Goal: Information Seeking & Learning: Learn about a topic

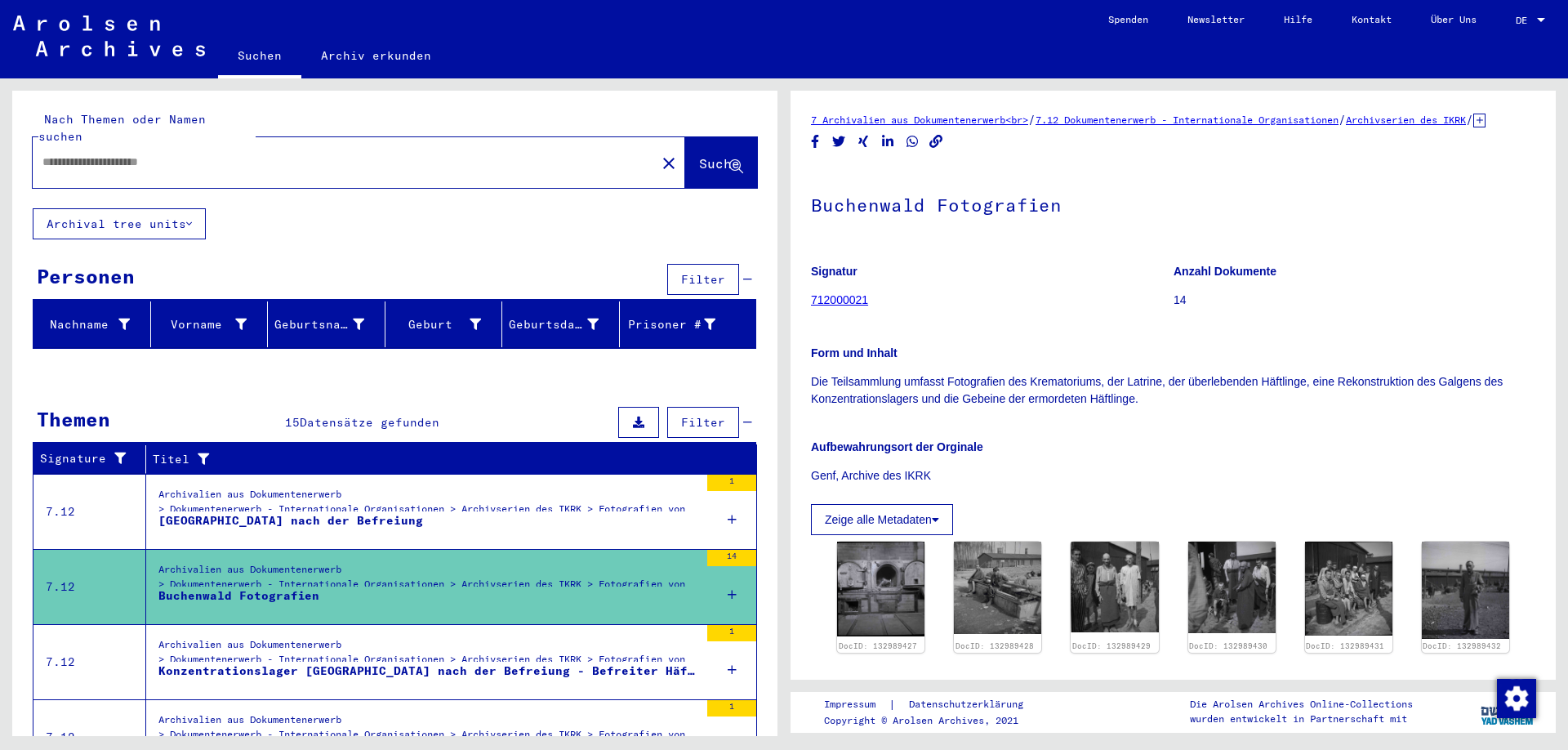
type input "*******"
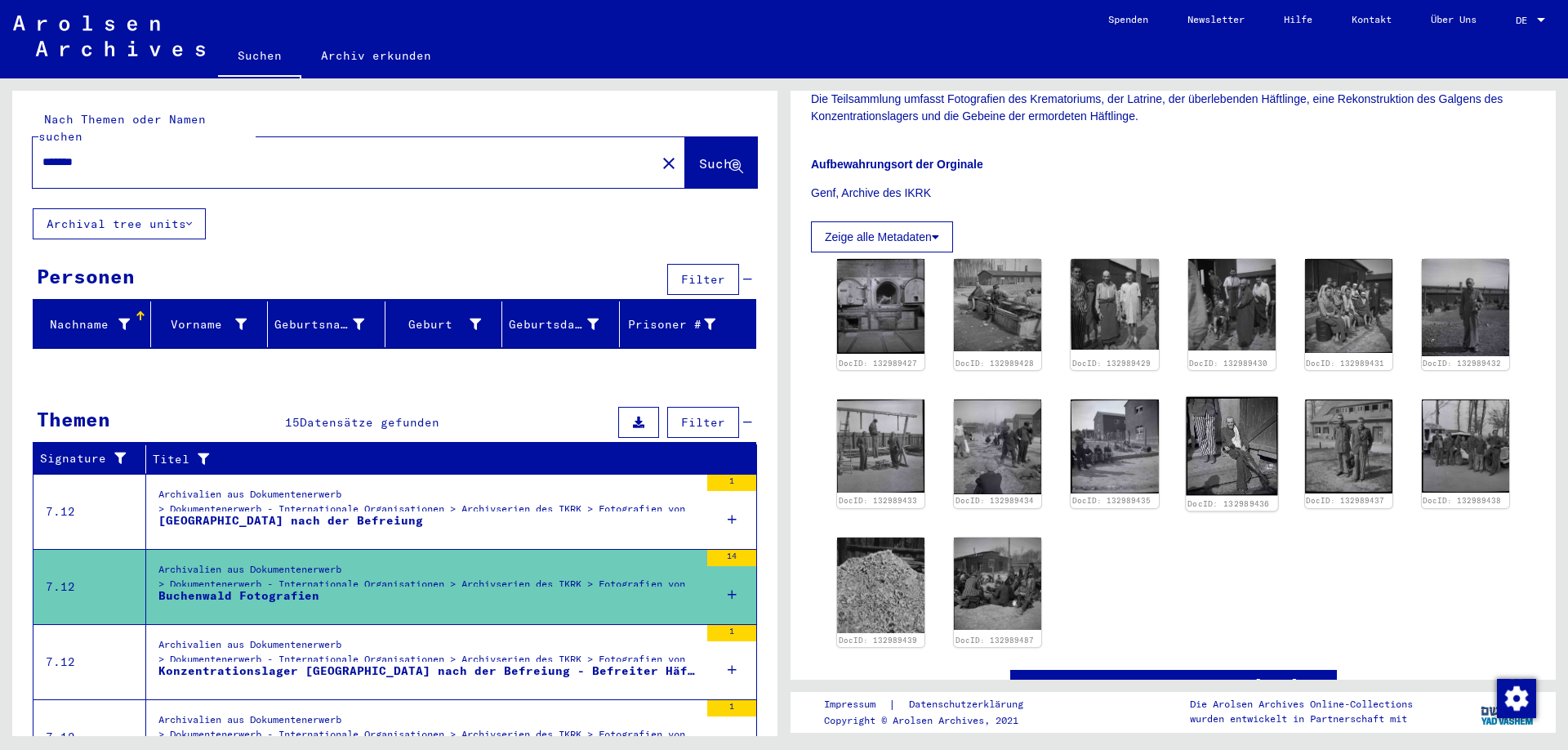
scroll to position [287, 0]
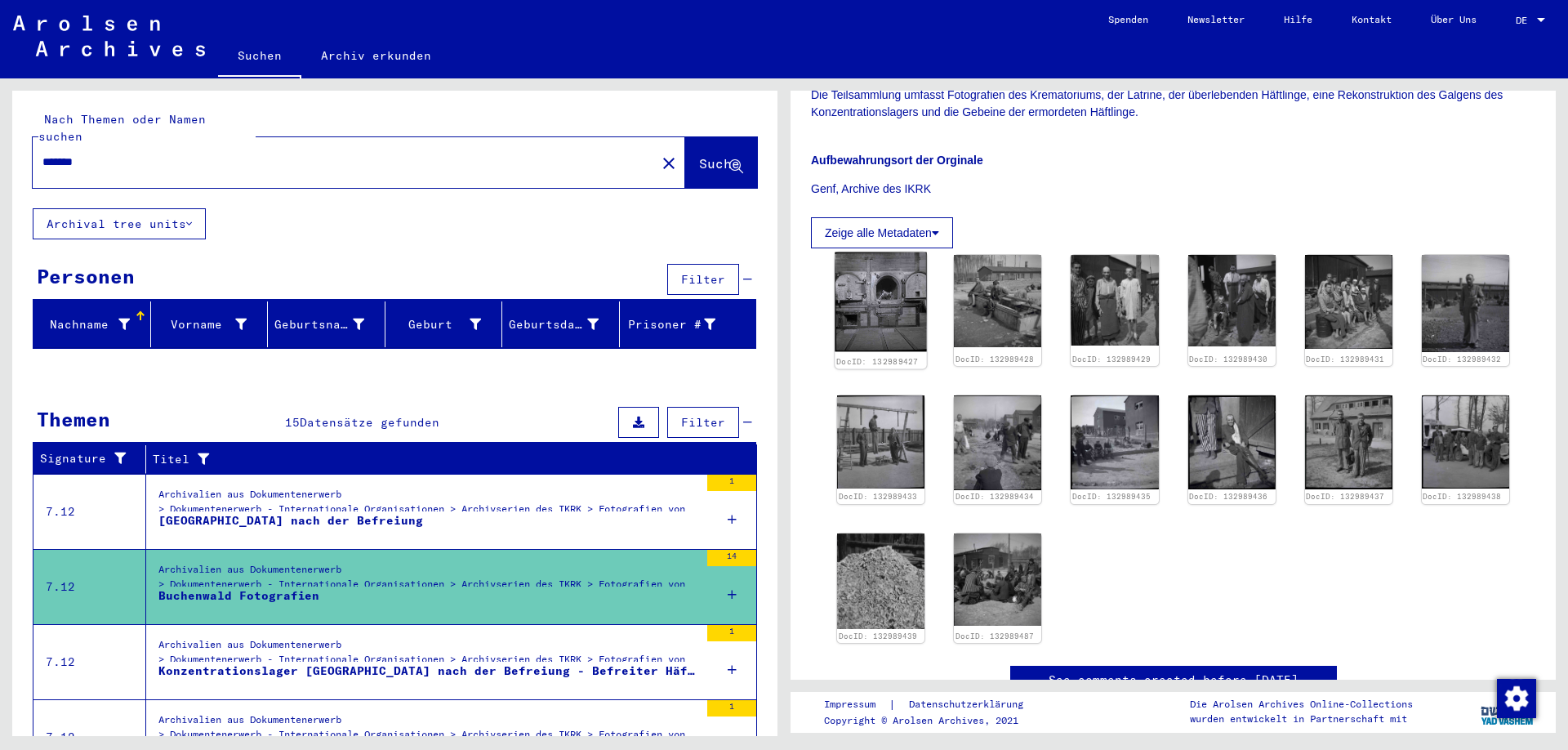
click at [883, 327] on img at bounding box center [880, 301] width 92 height 99
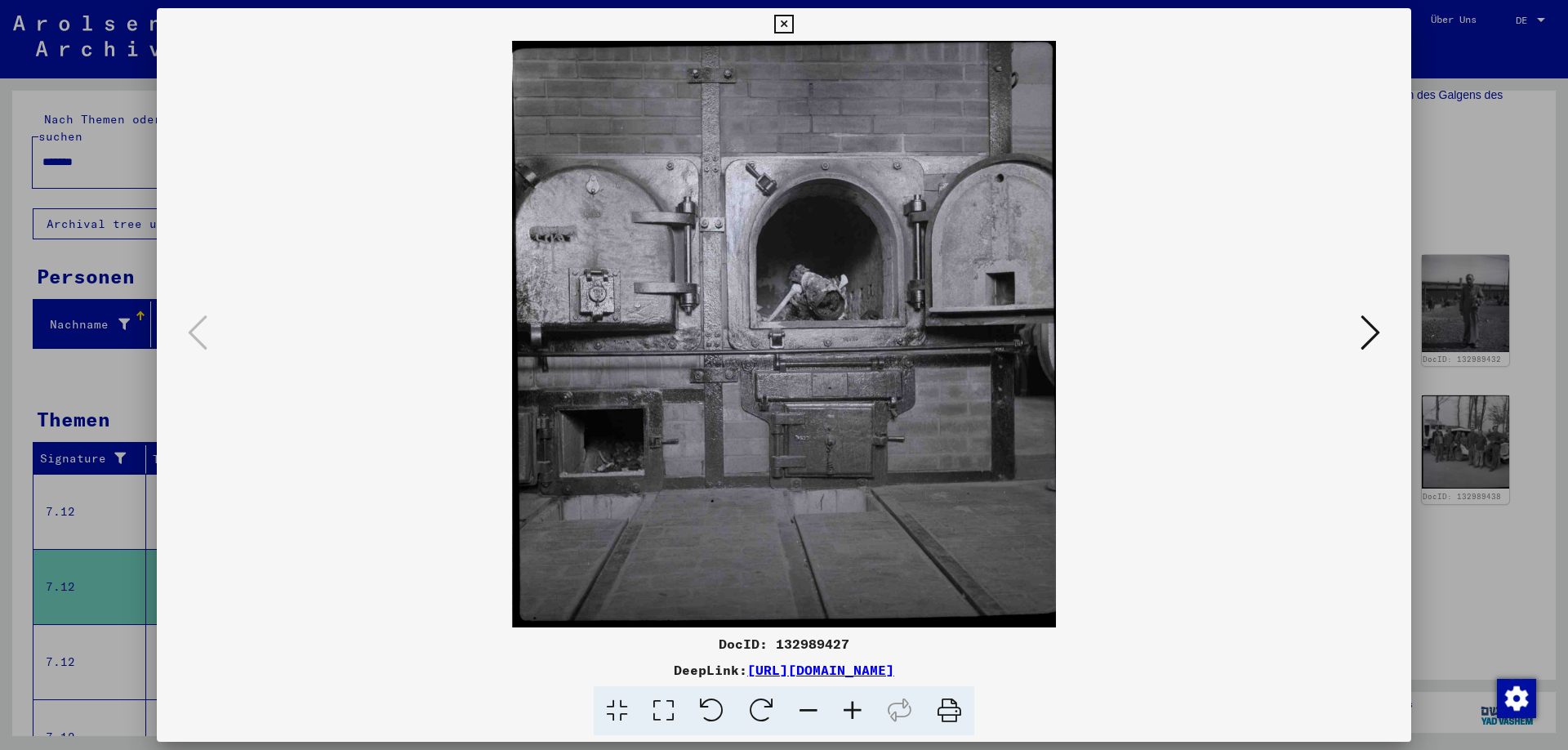
click at [1377, 336] on icon at bounding box center [1370, 332] width 19 height 40
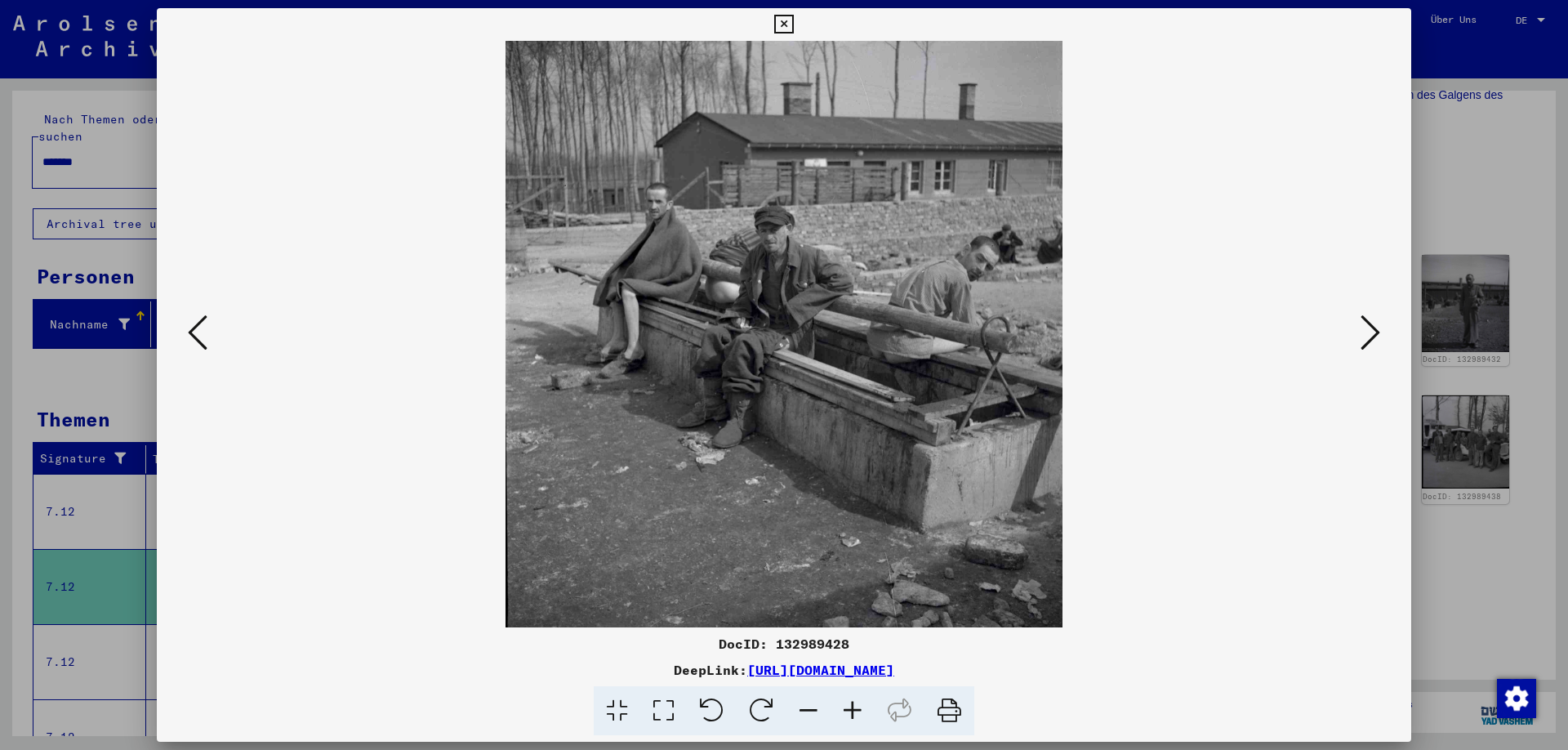
click at [783, 166] on img at bounding box center [784, 334] width 1144 height 587
click at [200, 341] on icon at bounding box center [197, 332] width 19 height 40
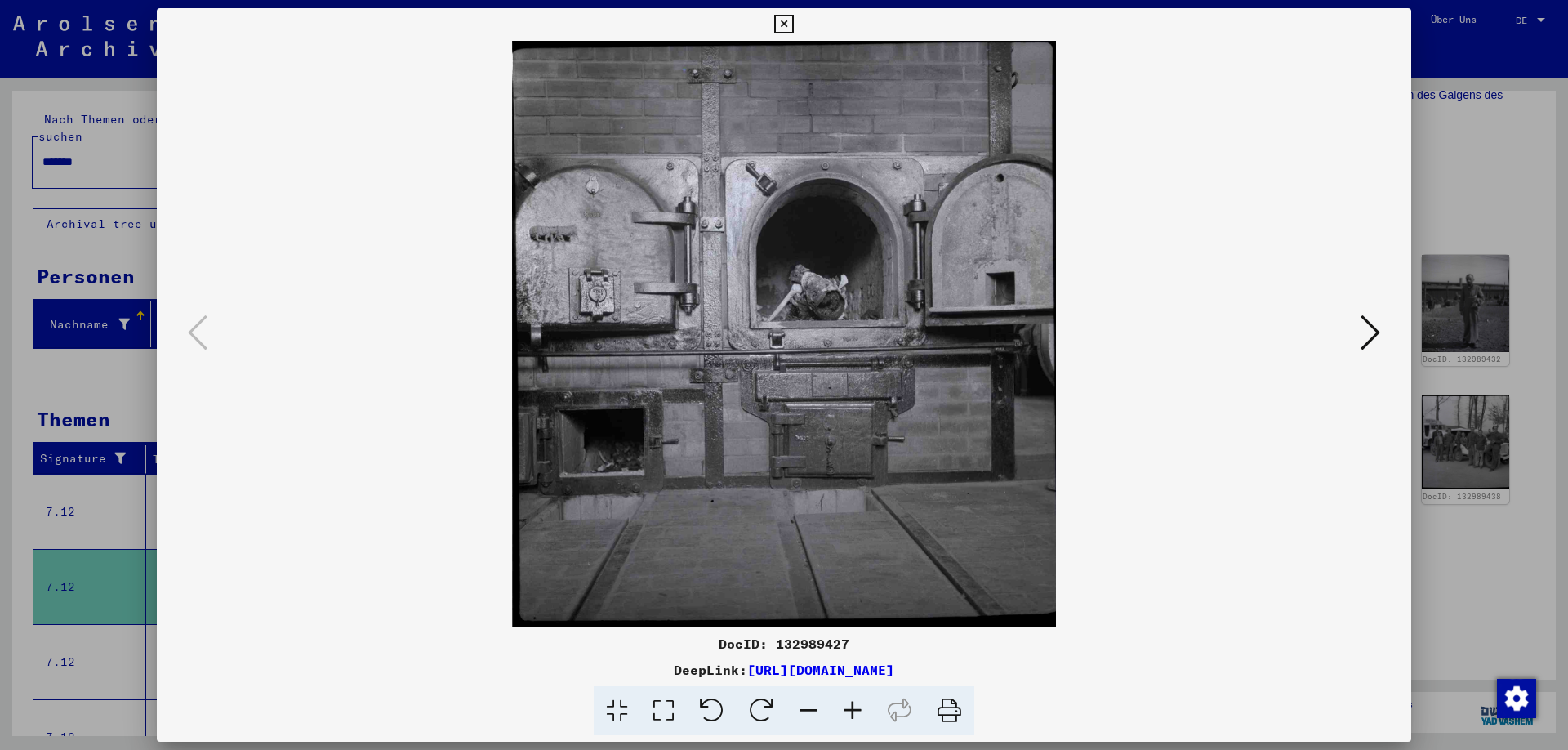
click at [1378, 340] on icon at bounding box center [1370, 332] width 19 height 40
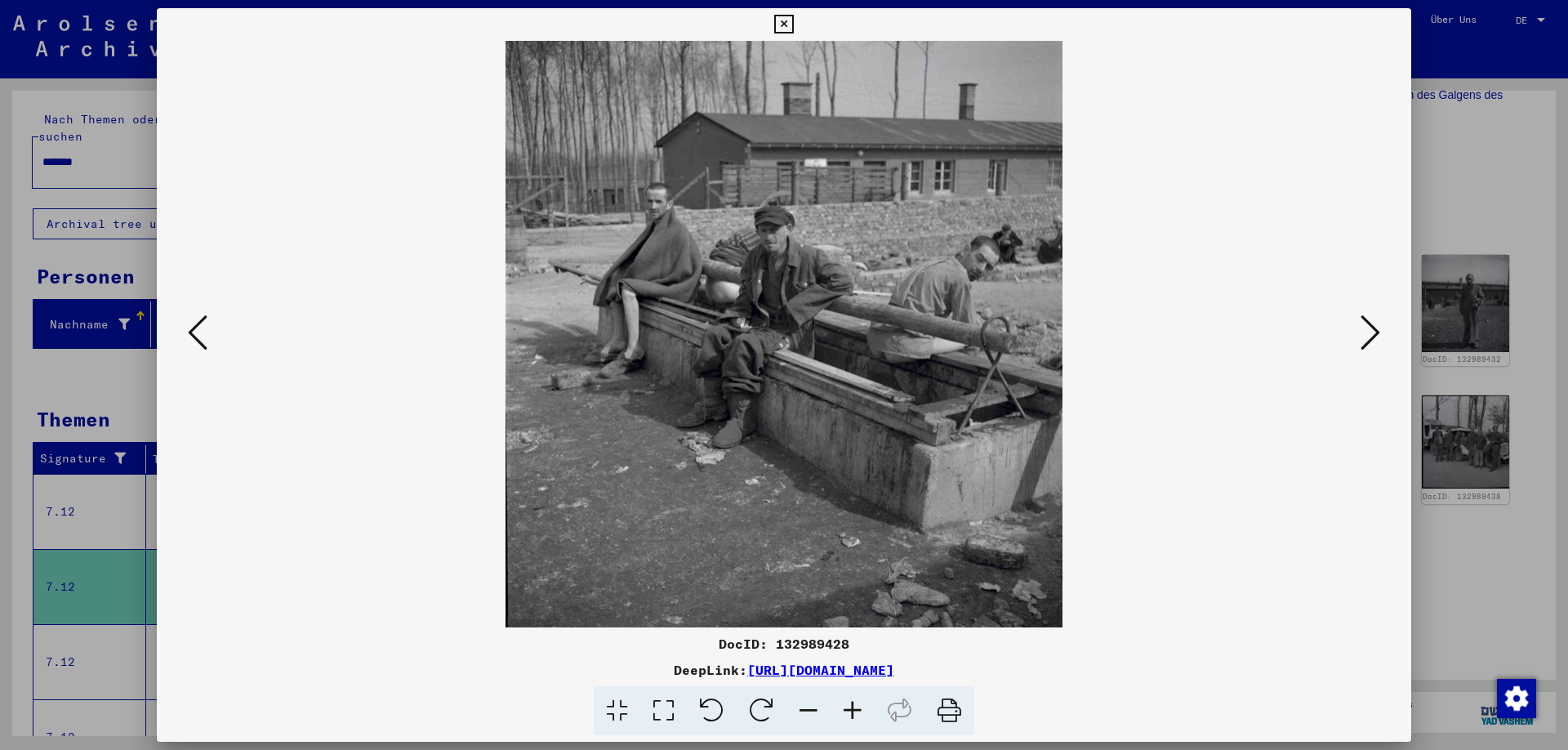
click at [1378, 340] on icon at bounding box center [1370, 332] width 19 height 40
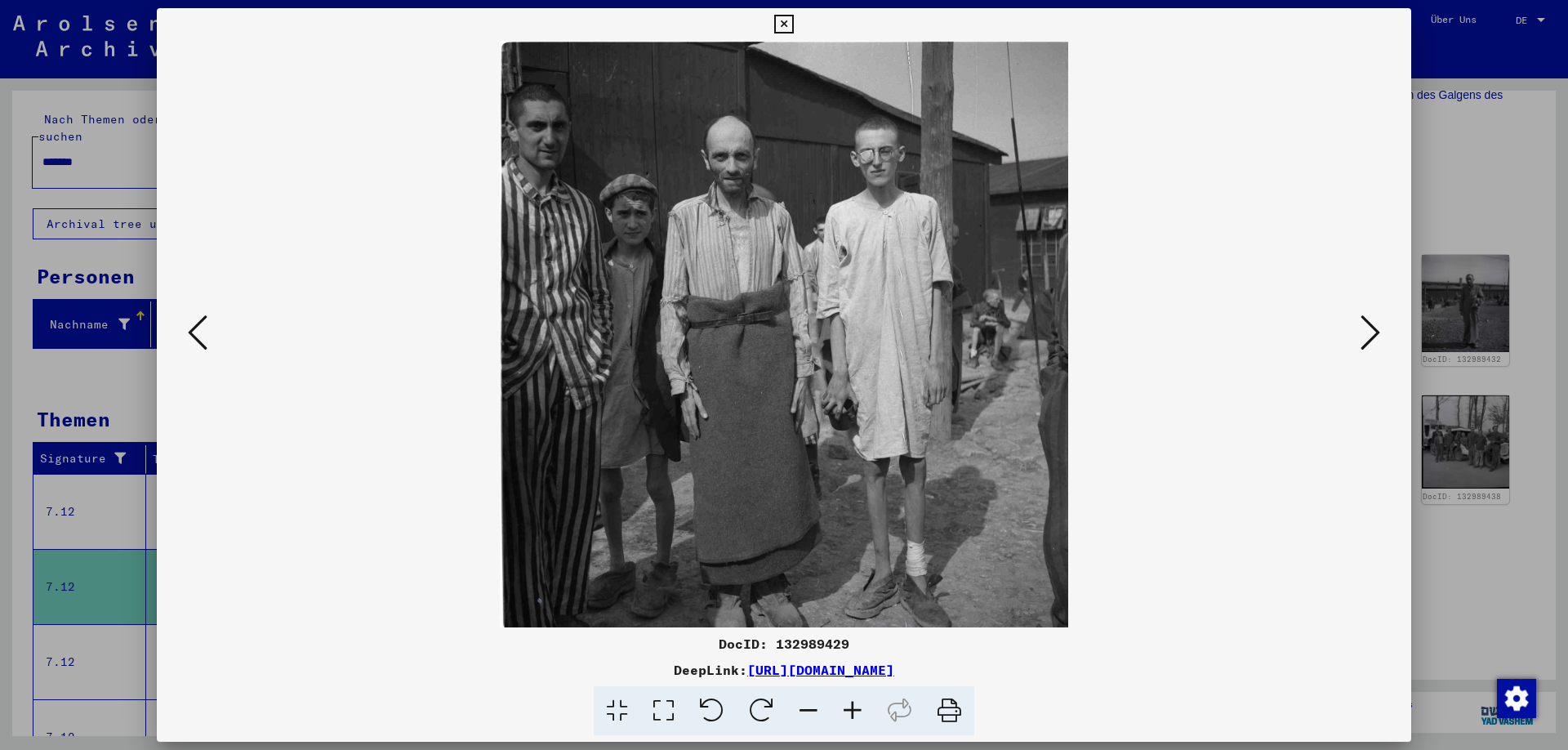
click at [1370, 331] on icon at bounding box center [1370, 332] width 19 height 40
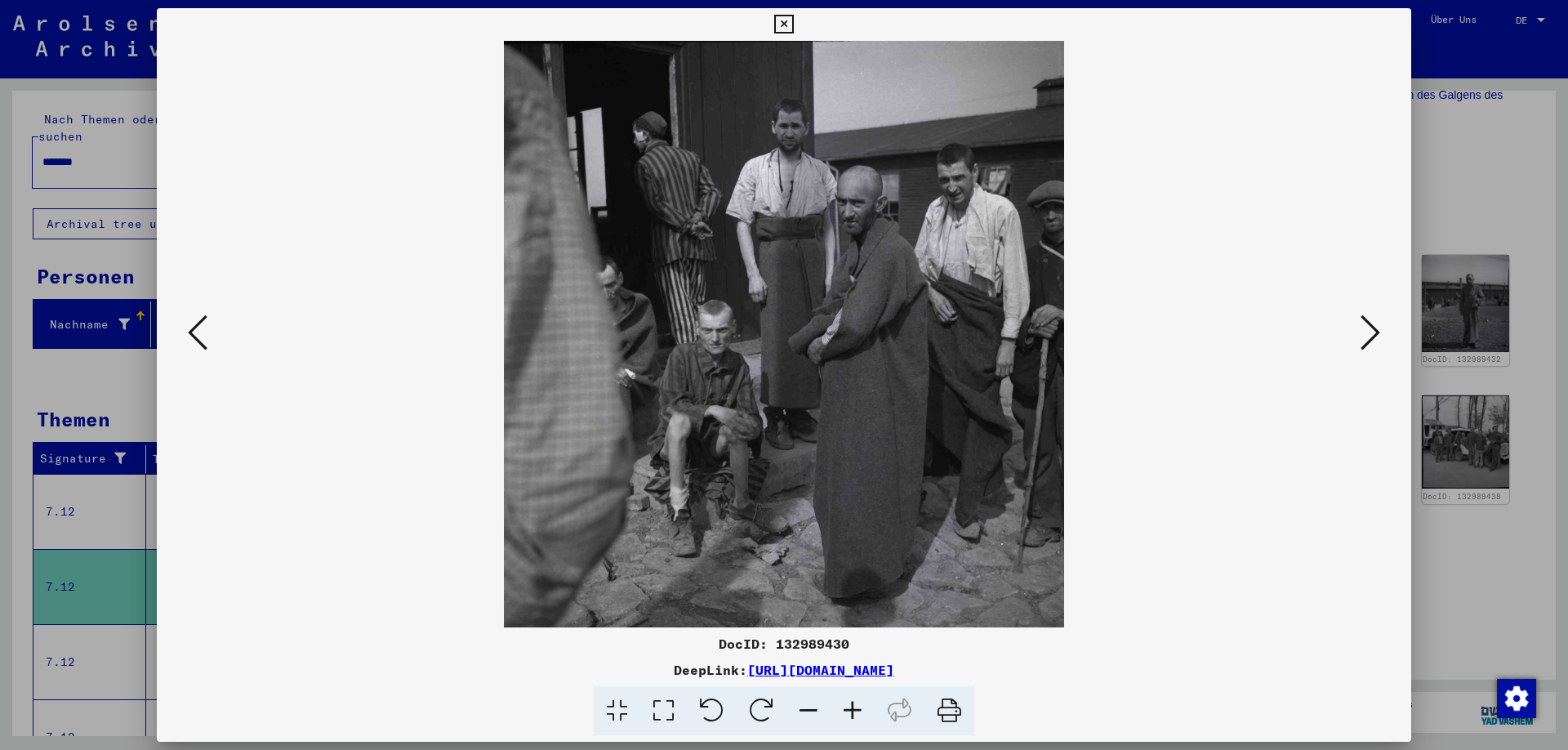
click at [1375, 335] on icon at bounding box center [1370, 332] width 19 height 40
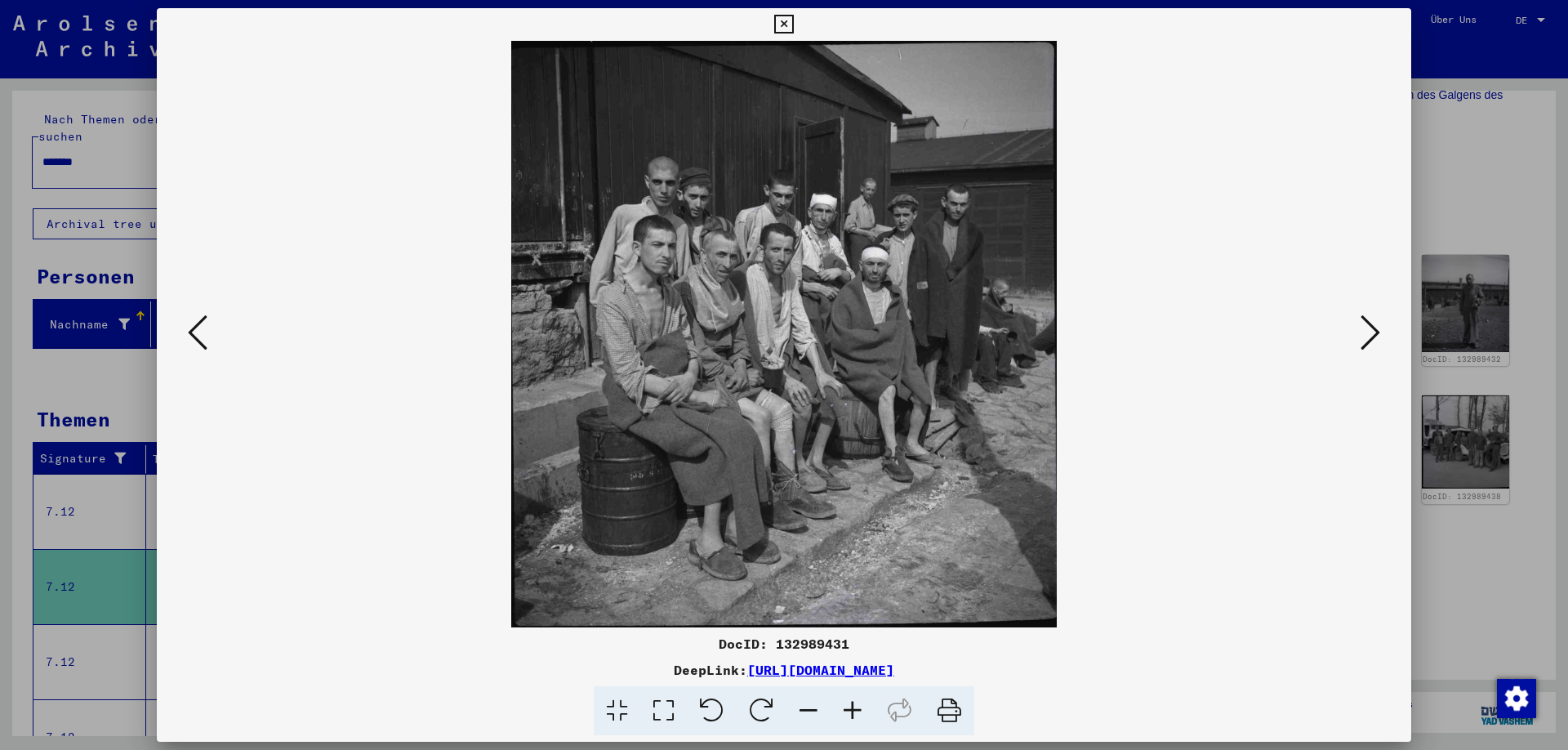
click at [1377, 339] on icon at bounding box center [1370, 332] width 19 height 40
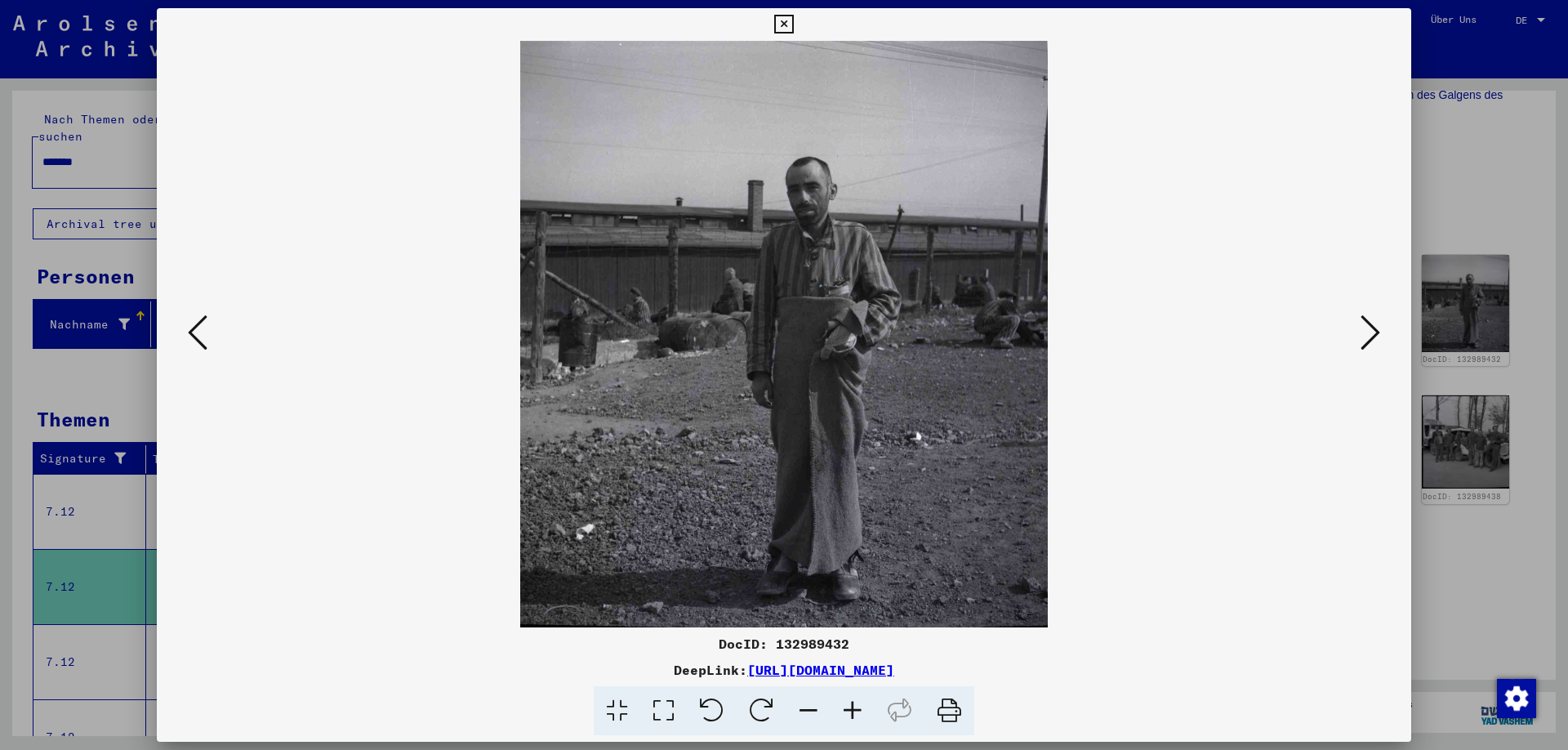
click at [1371, 340] on icon at bounding box center [1370, 332] width 19 height 40
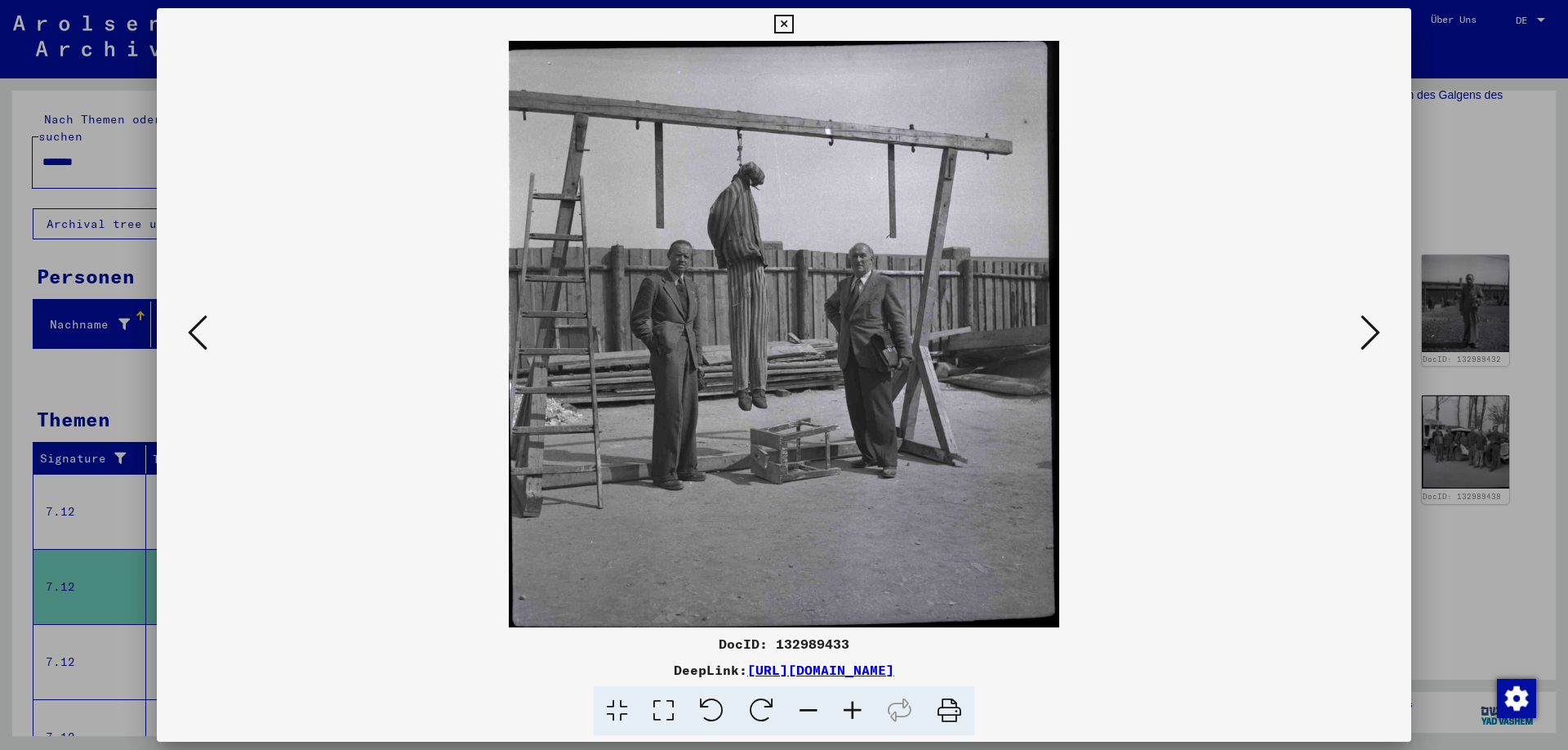
click at [1377, 339] on icon at bounding box center [1370, 332] width 19 height 40
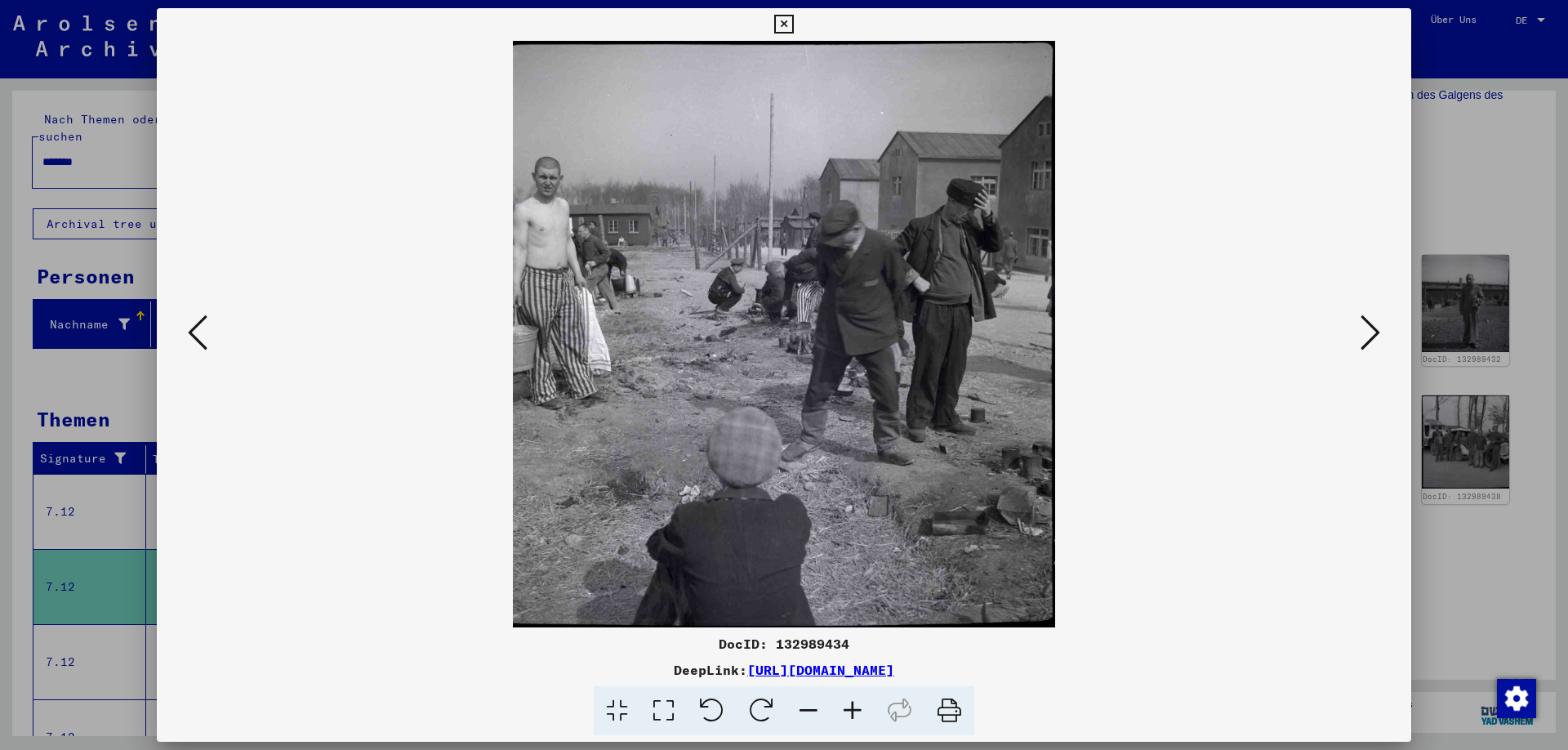
click at [1376, 335] on icon at bounding box center [1370, 332] width 19 height 40
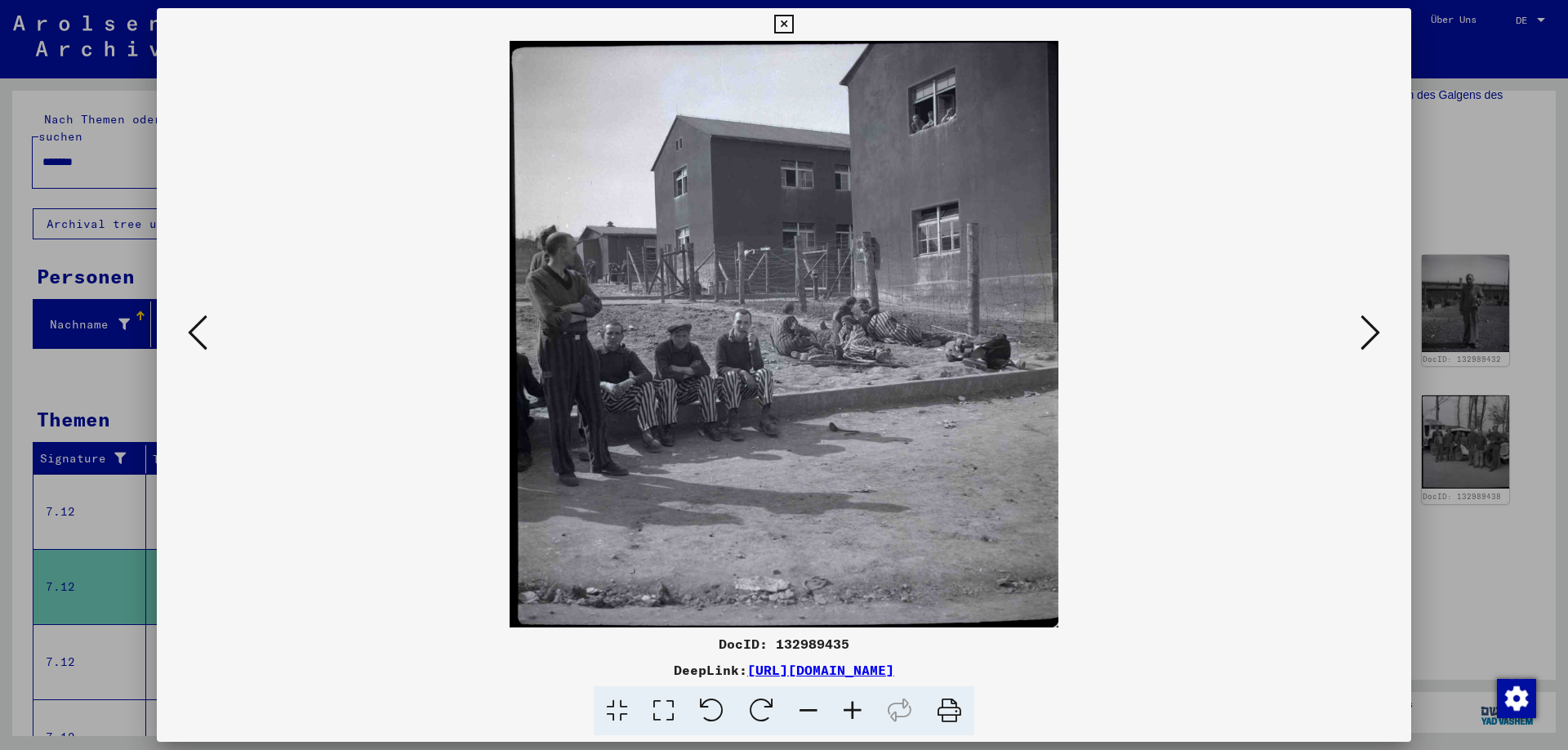
click at [1377, 340] on icon at bounding box center [1370, 332] width 19 height 40
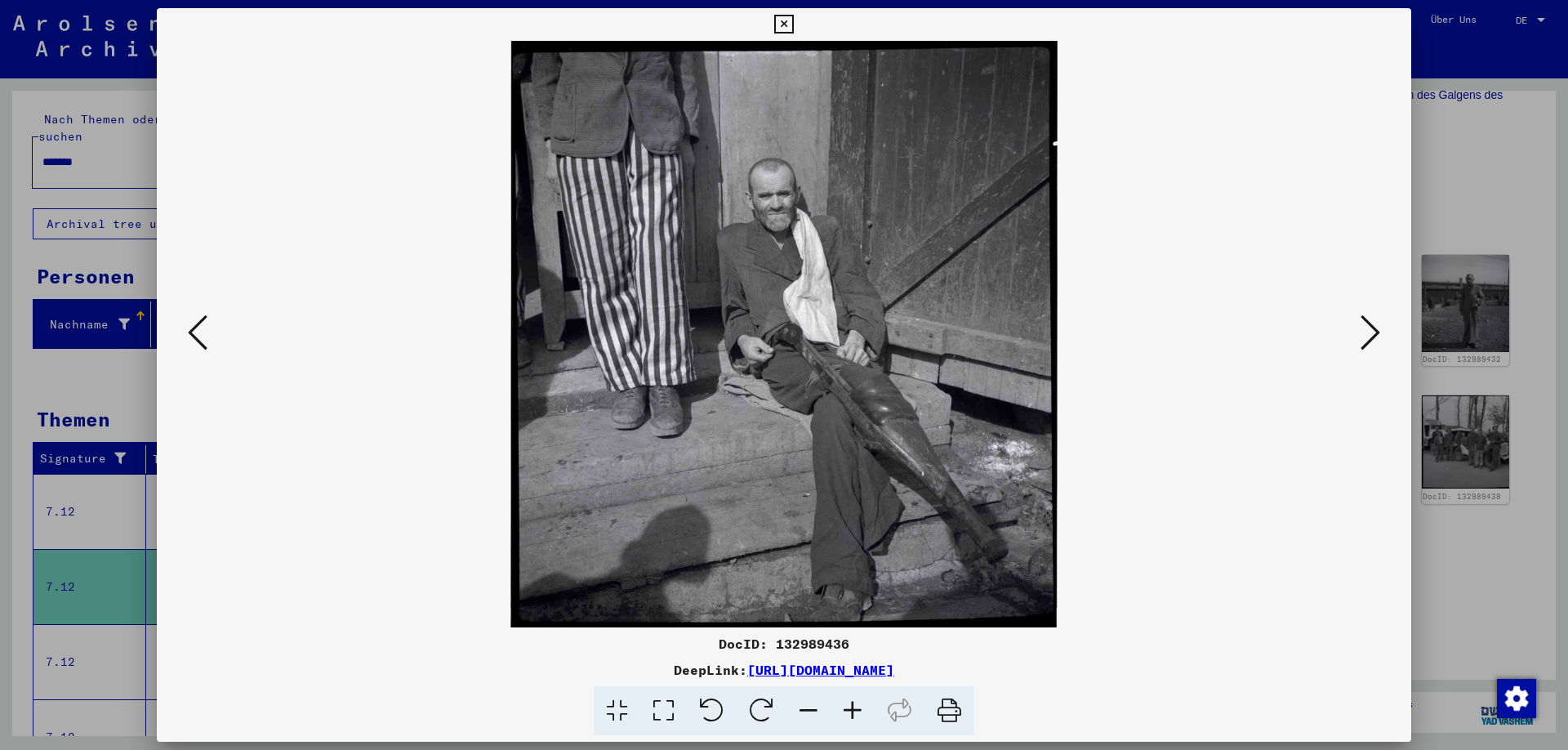
click at [1375, 336] on icon at bounding box center [1370, 332] width 19 height 40
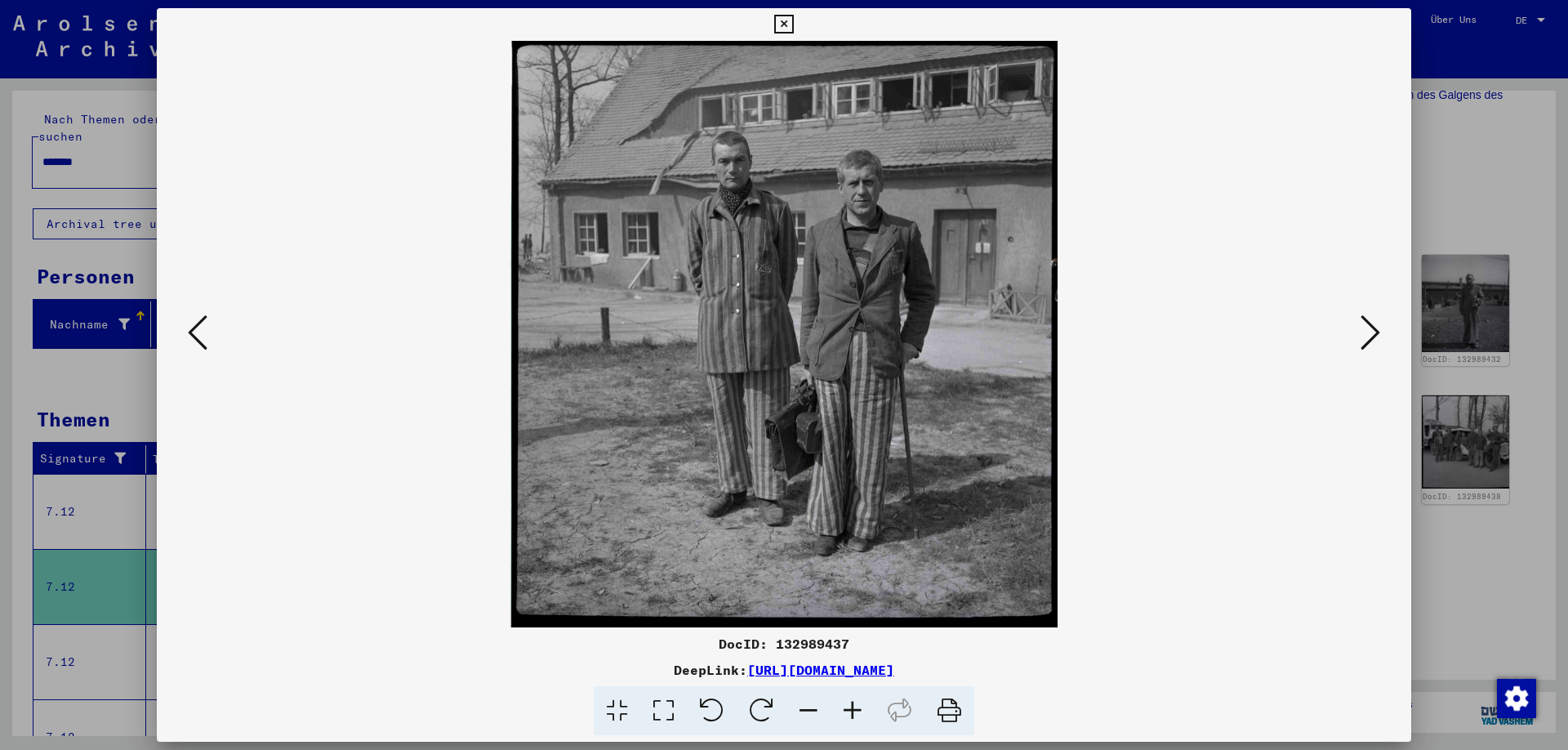
click at [1372, 329] on icon at bounding box center [1370, 332] width 19 height 40
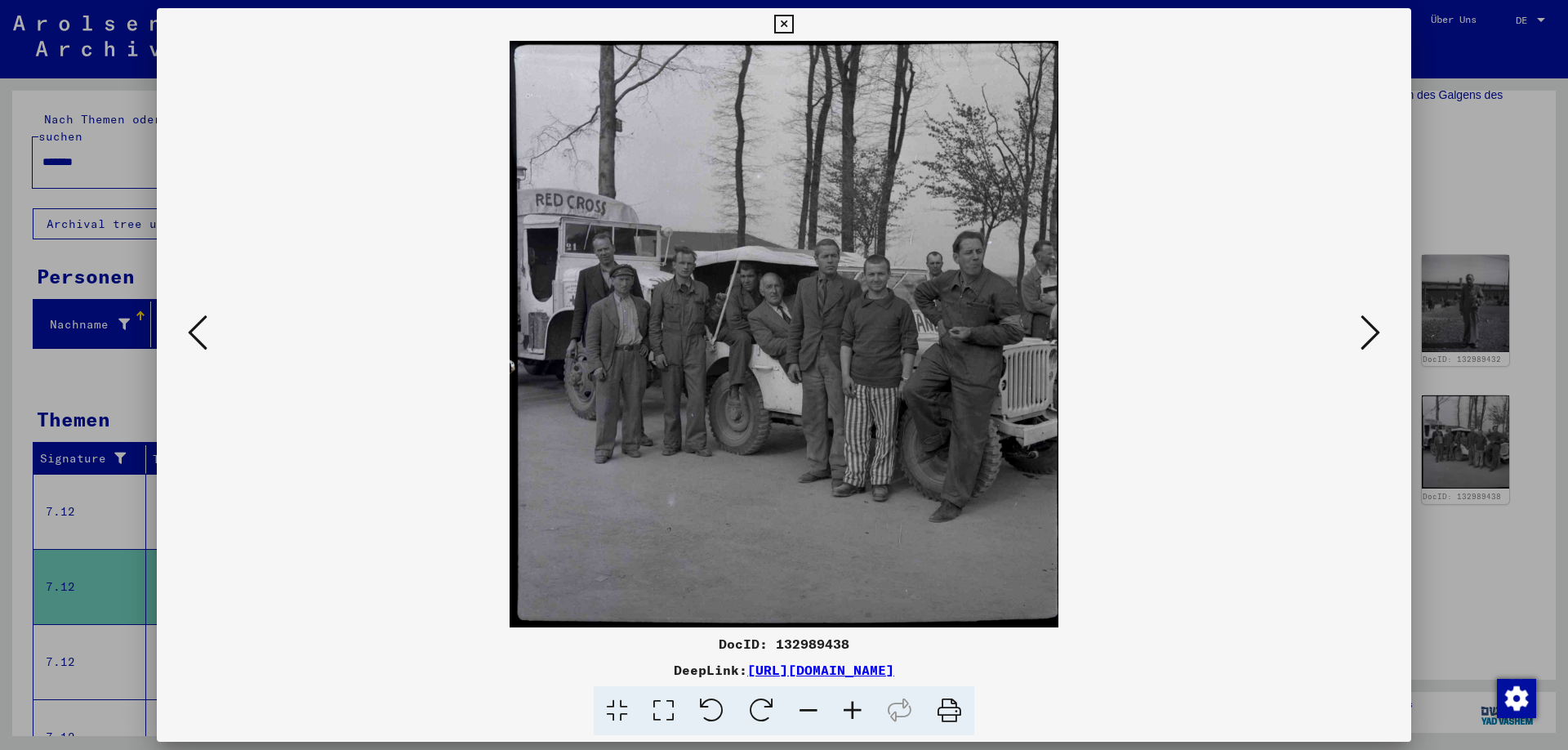
click at [188, 336] on icon at bounding box center [197, 332] width 19 height 40
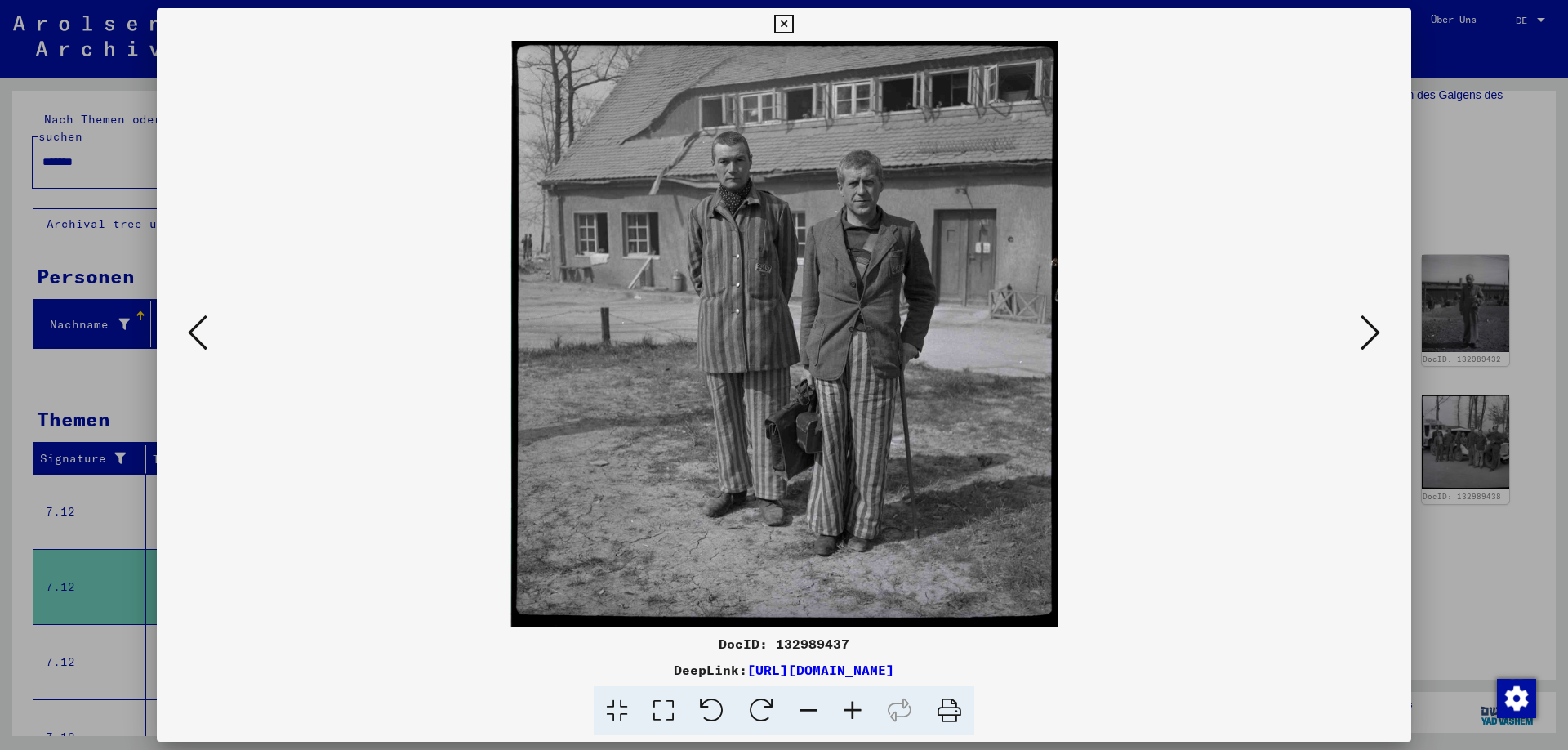
click at [1372, 325] on icon at bounding box center [1370, 332] width 19 height 40
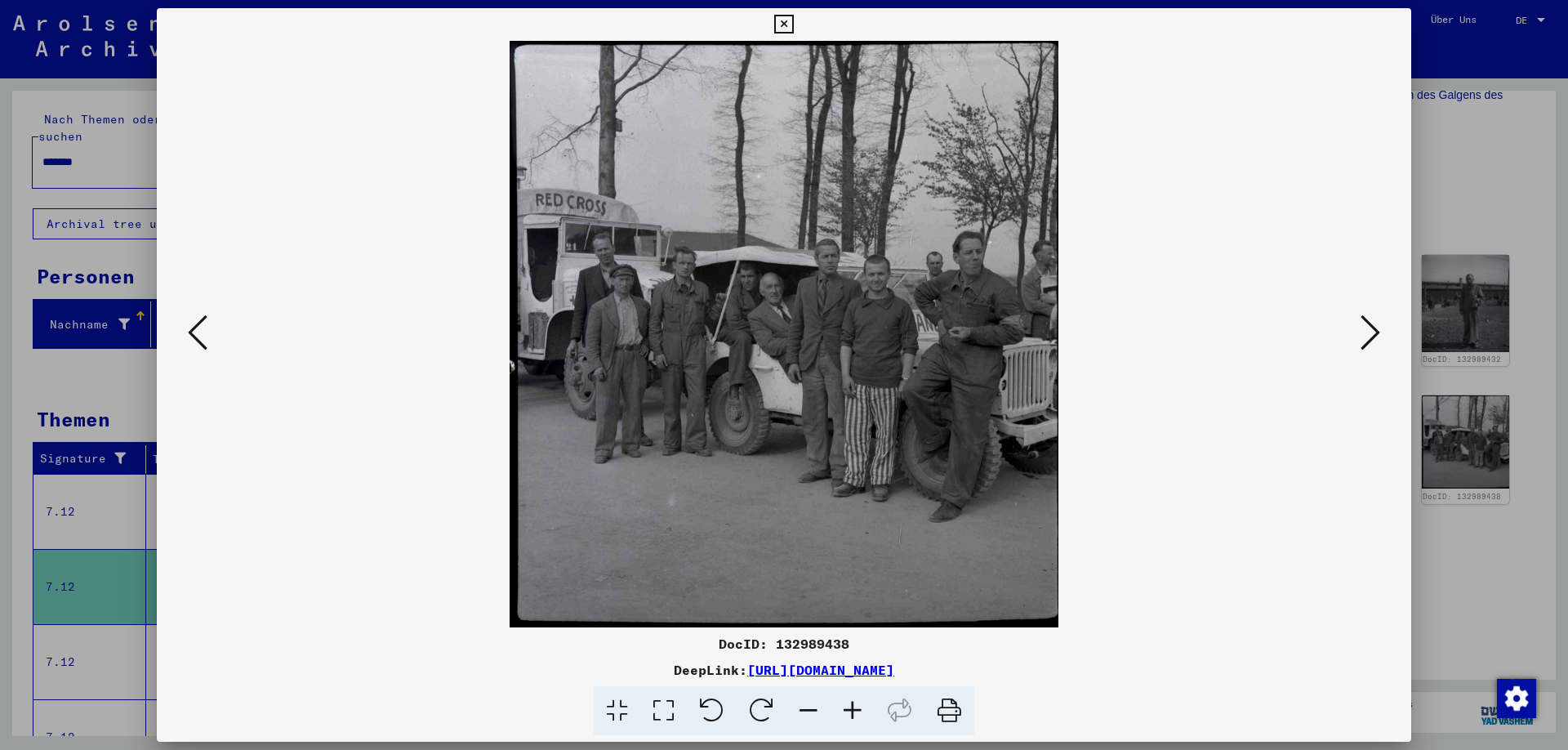
click at [1372, 325] on icon at bounding box center [1370, 332] width 19 height 40
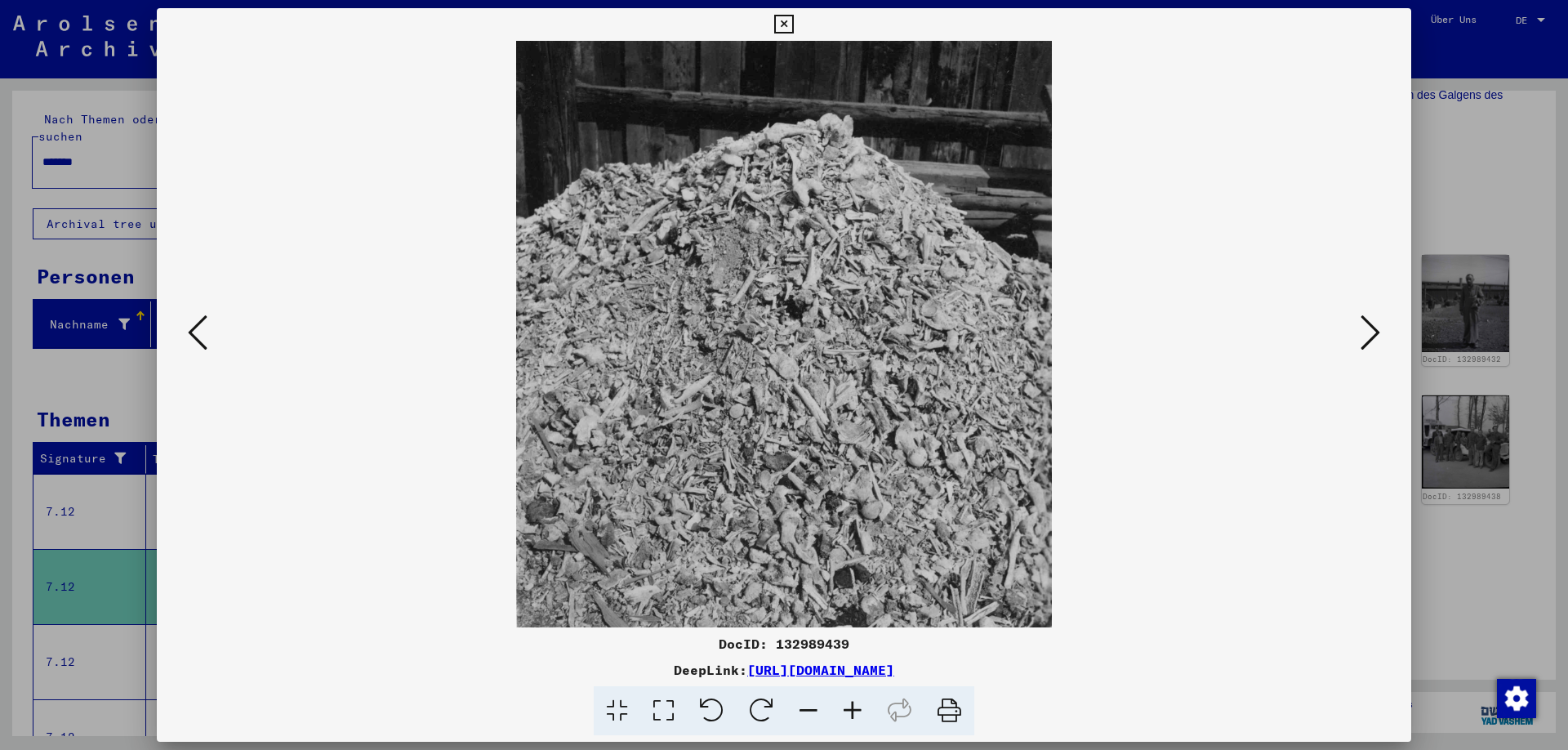
click at [1365, 325] on icon at bounding box center [1370, 332] width 19 height 40
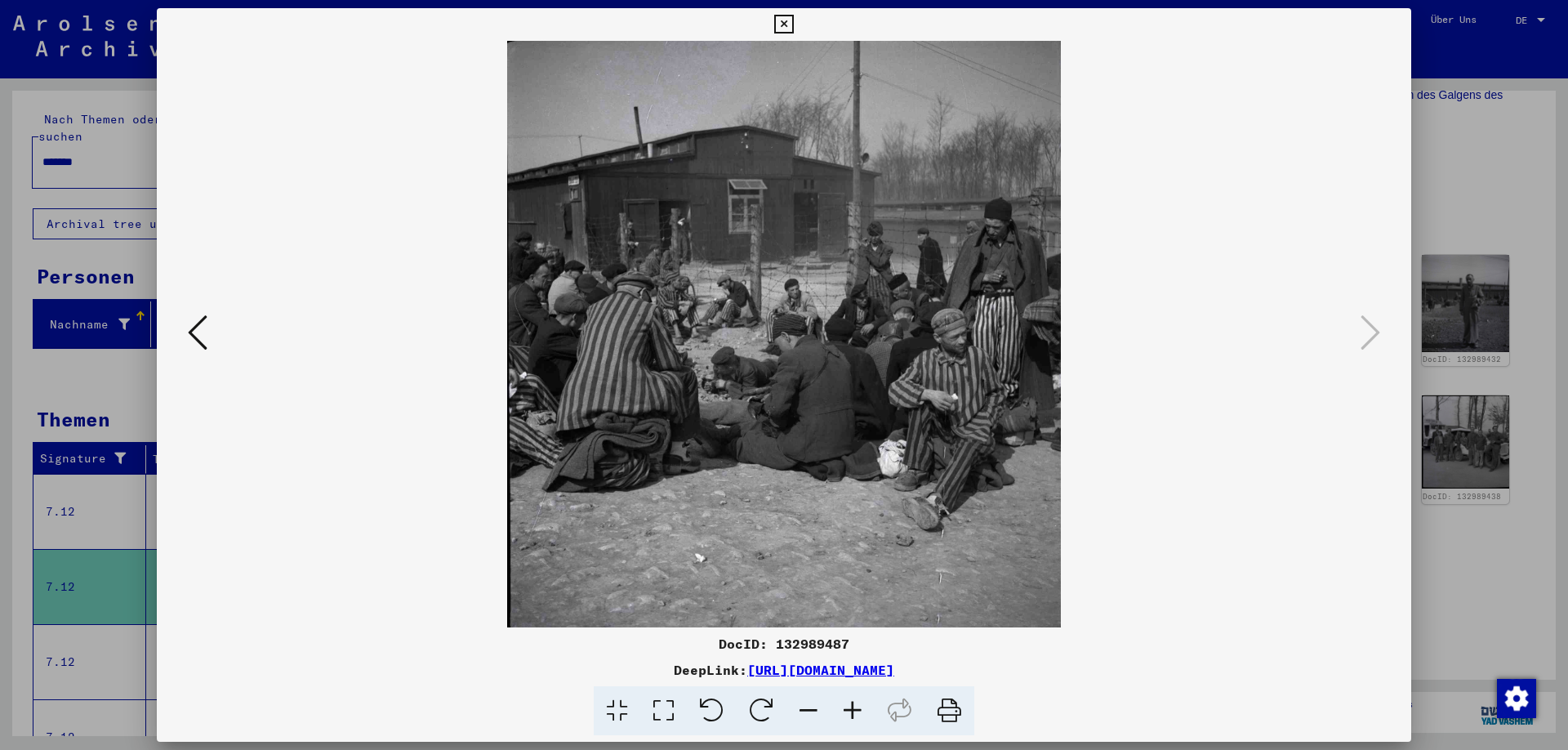
click at [793, 30] on icon at bounding box center [784, 24] width 19 height 19
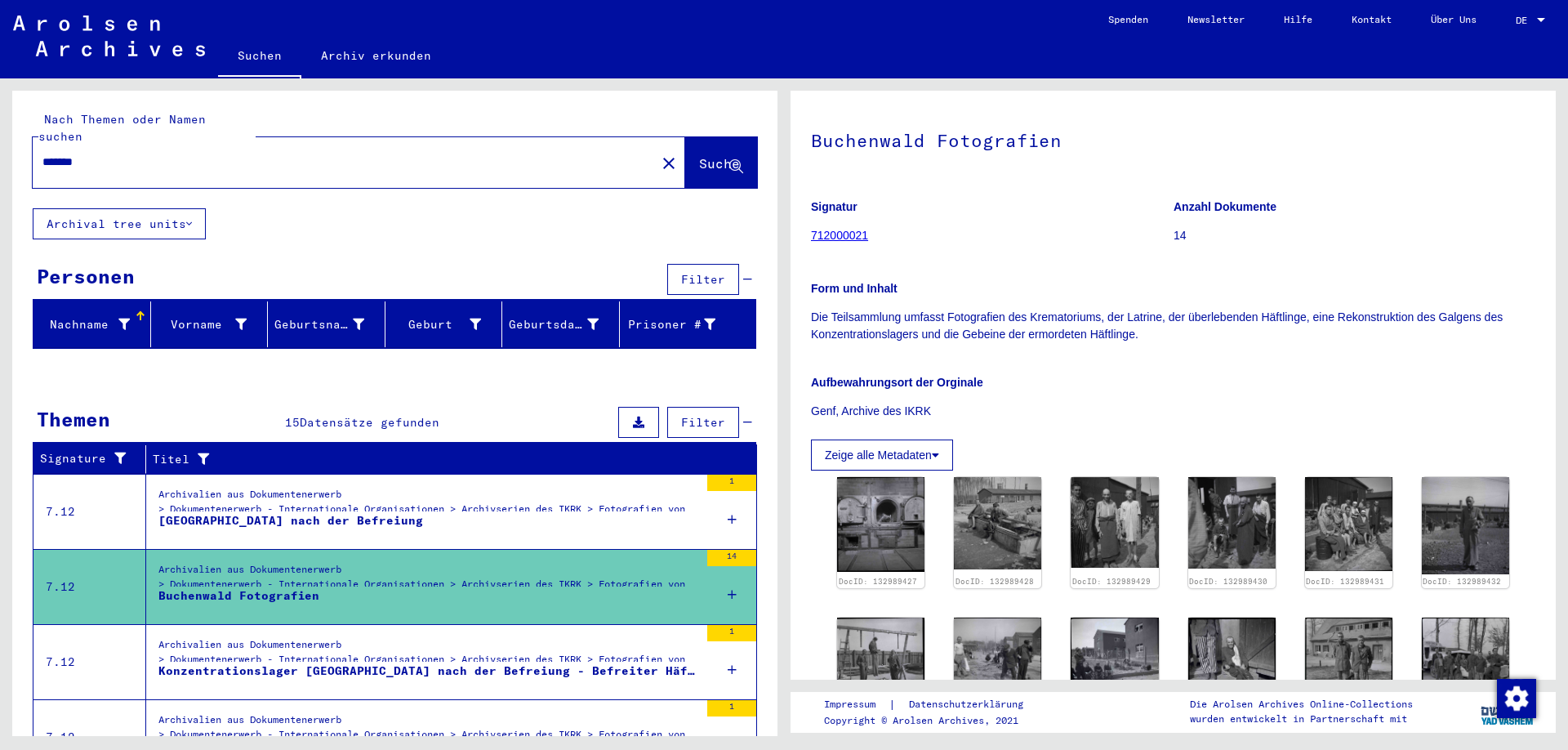
scroll to position [0, 0]
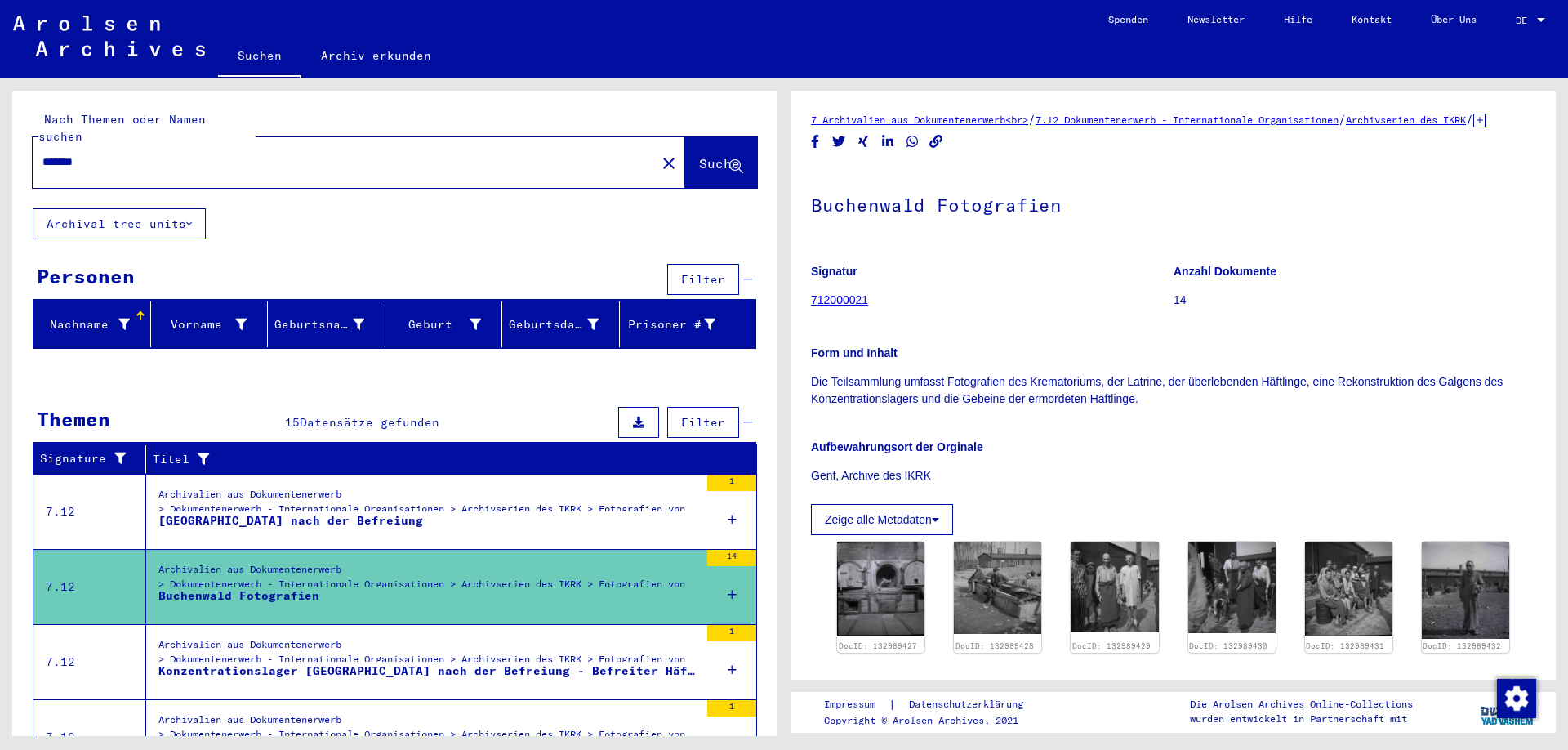
click at [856, 535] on button "Zeige alle Metadaten" at bounding box center [882, 519] width 142 height 31
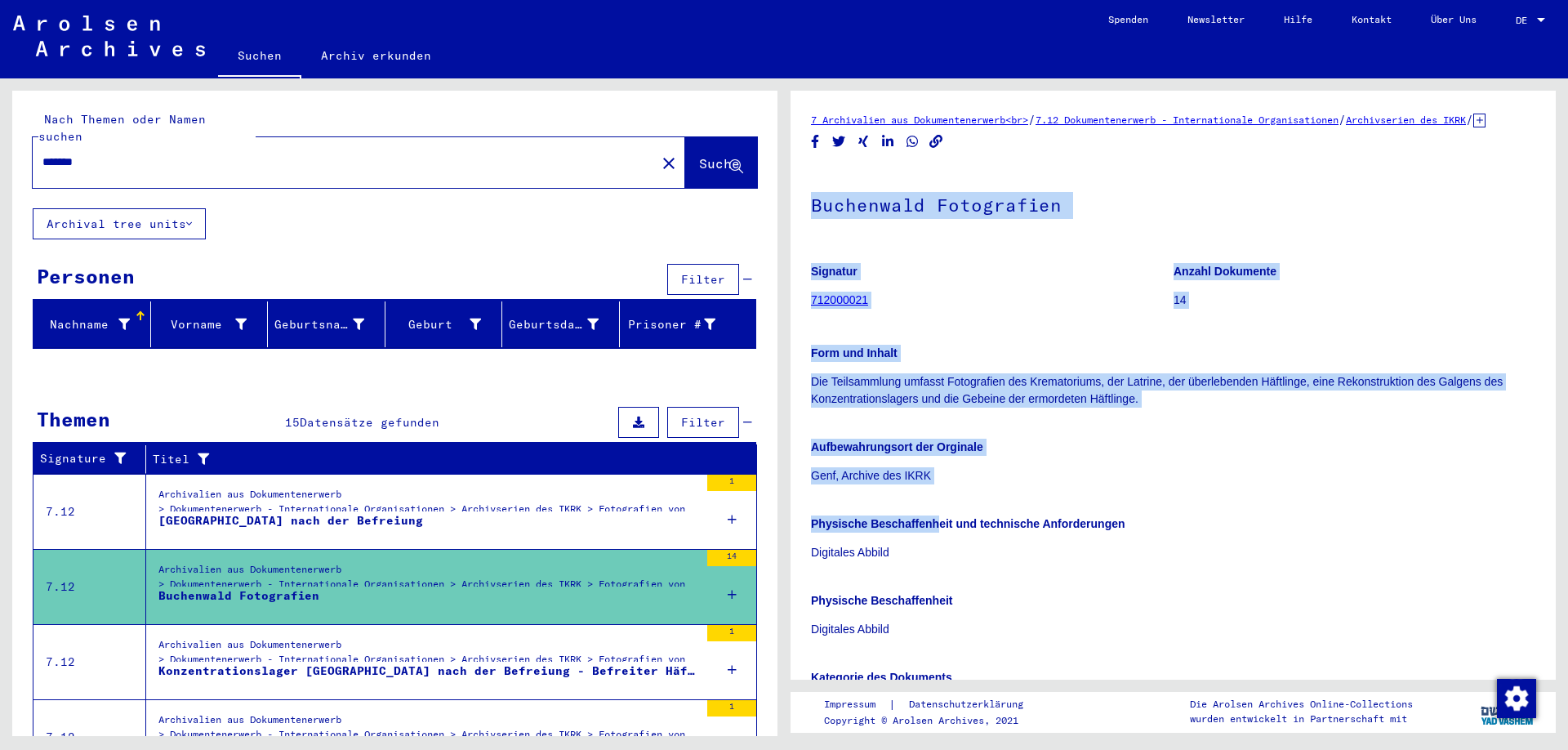
drag, startPoint x: 814, startPoint y: 224, endPoint x: 937, endPoint y: 545, distance: 343.8
click at [937, 545] on div "Buchenwald Fotografien Signatur 712000021 Anzahl Dokumente 14 Form und Inhalt D…" at bounding box center [1173, 565] width 724 height 795
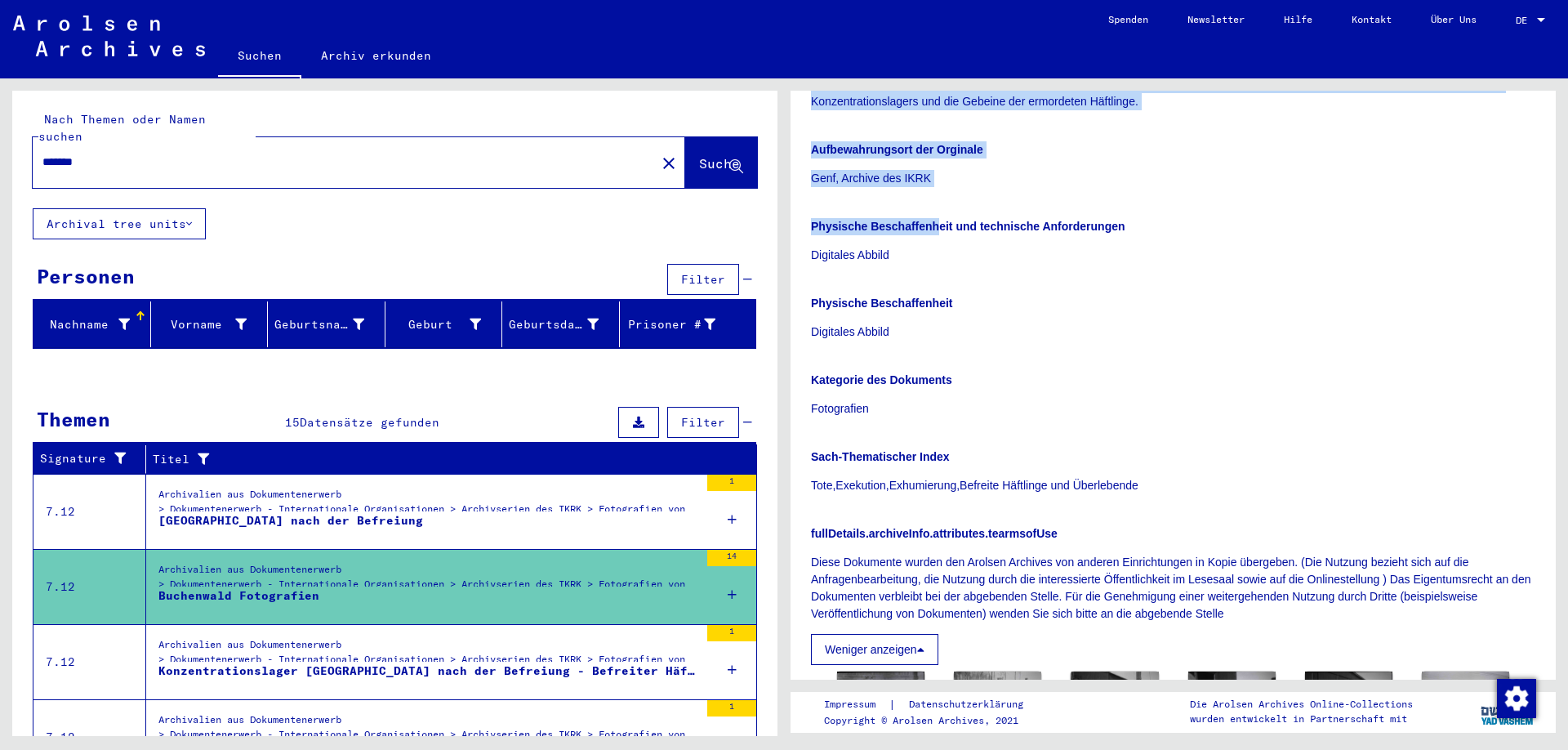
scroll to position [353, 0]
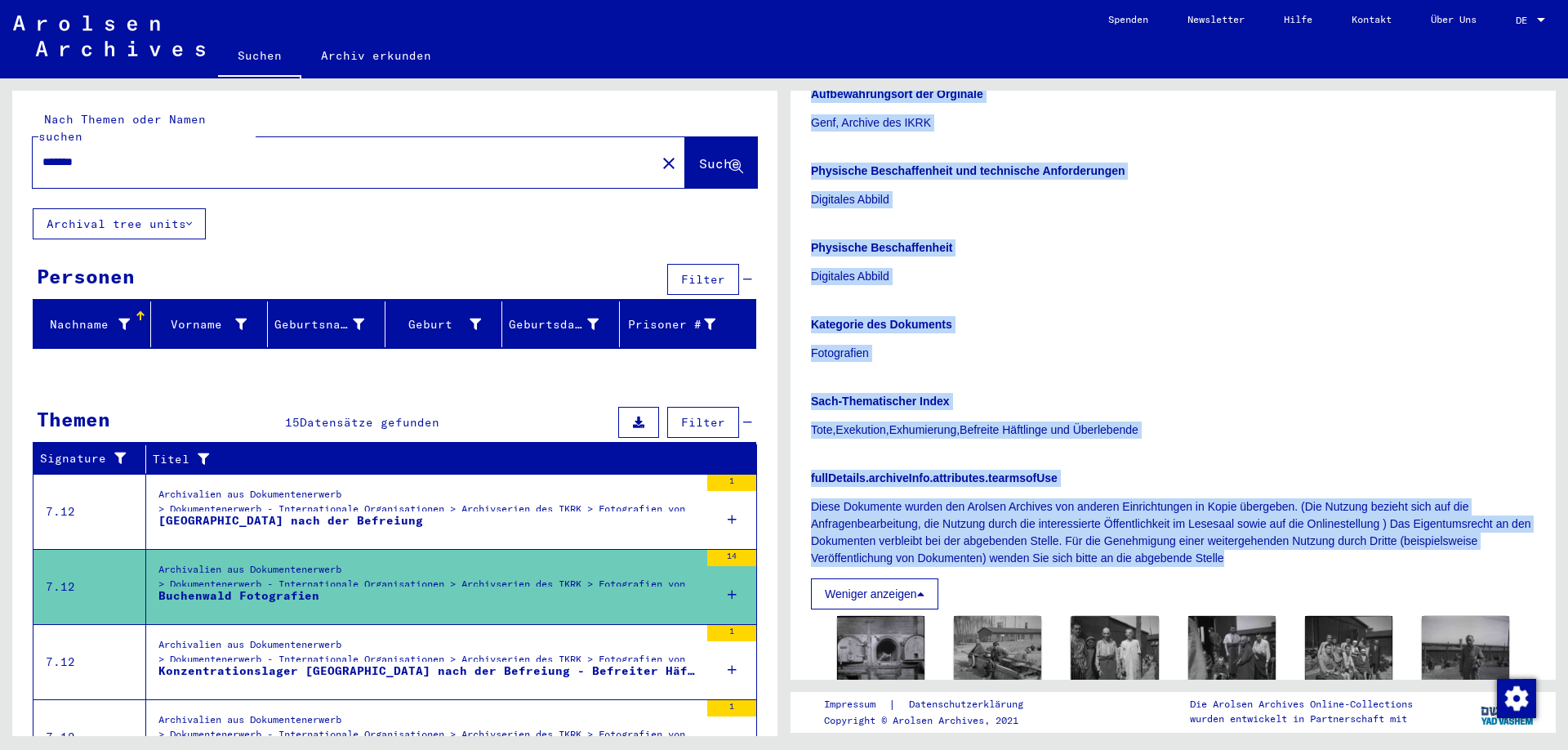
click at [1253, 566] on p "Diese Dokumente wurden den Arolsen Archives von anderen Einrichtungen in Kopie …" at bounding box center [1173, 532] width 724 height 68
copy div "Loremipsum Dolorsitame Consecte 098106856 Adipis Elitseddo 12 Eius tem Incidi U…"
